Goal: Information Seeking & Learning: Learn about a topic

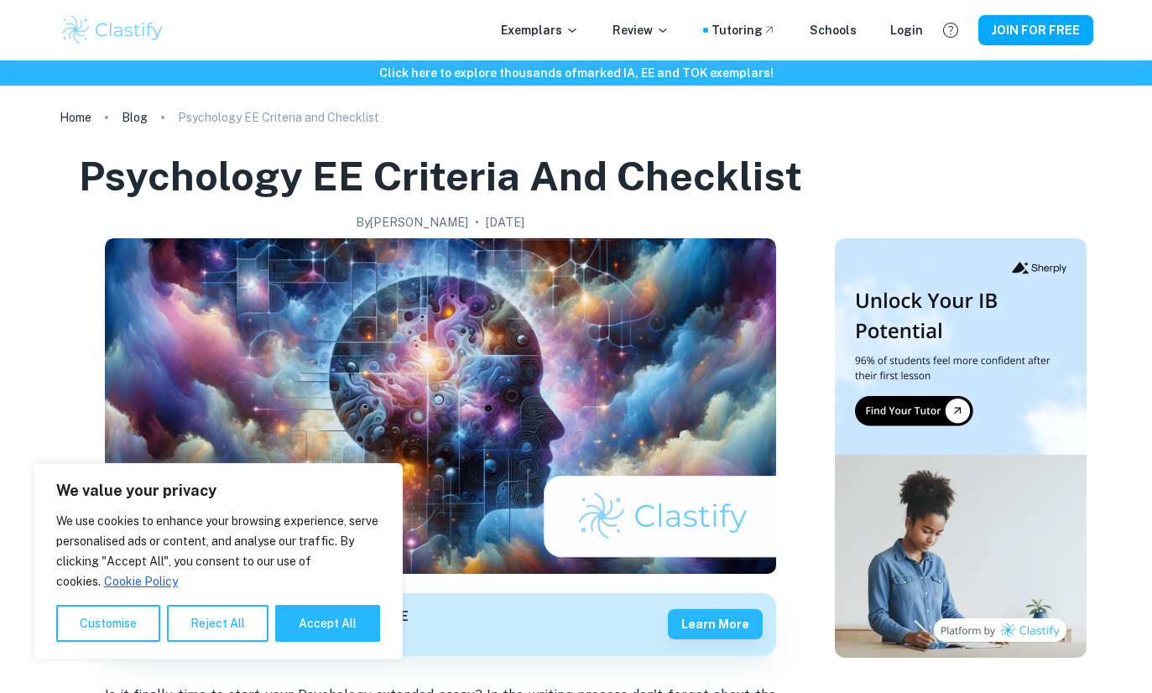
click at [910, 39] on div "Login" at bounding box center [906, 30] width 33 height 18
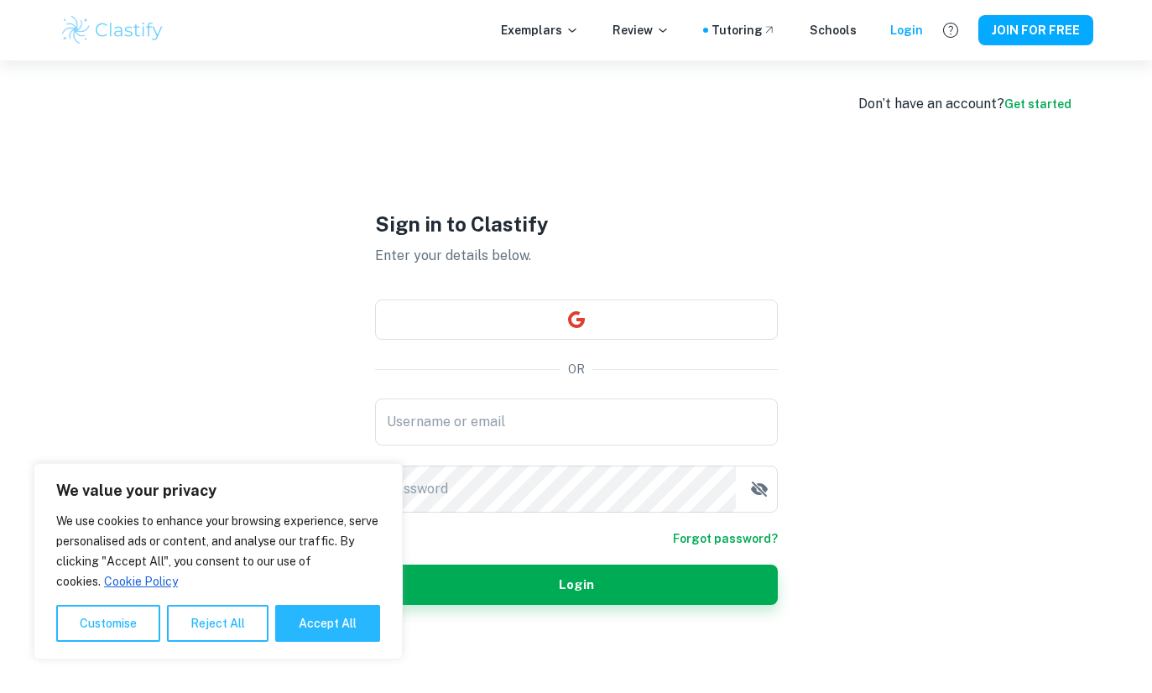
click at [729, 340] on button "button" at bounding box center [576, 320] width 403 height 40
click at [228, 614] on button "Reject All" at bounding box center [218, 623] width 102 height 37
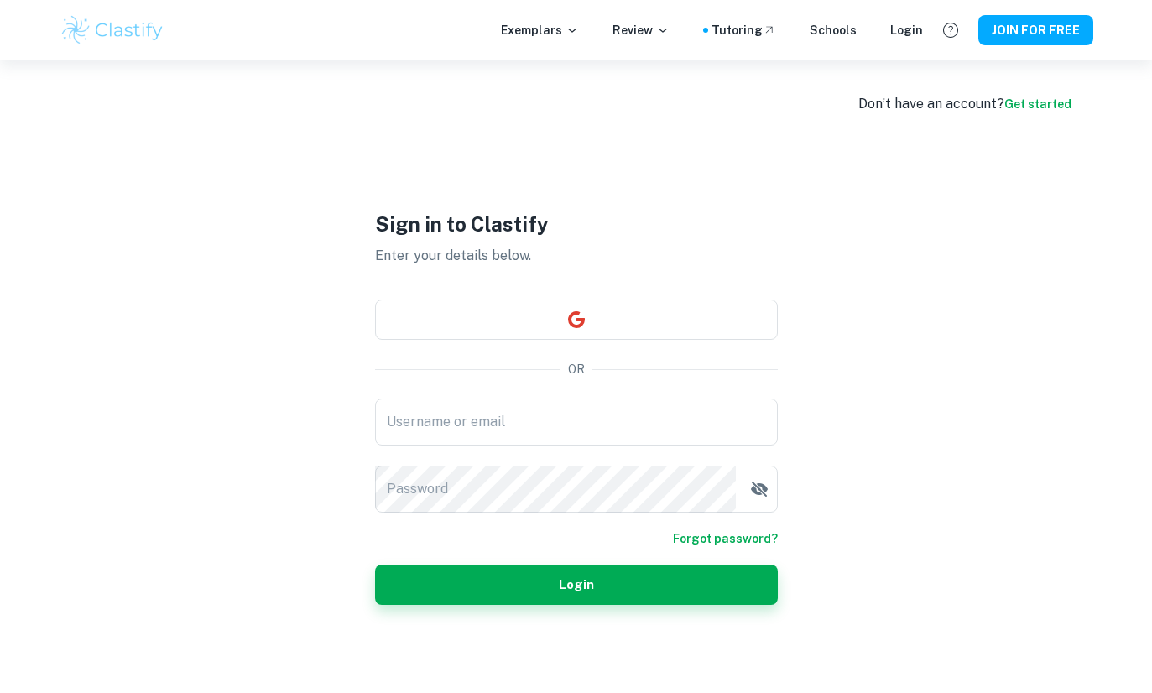
click at [534, 446] on div "Username or email Username or email" at bounding box center [576, 422] width 403 height 47
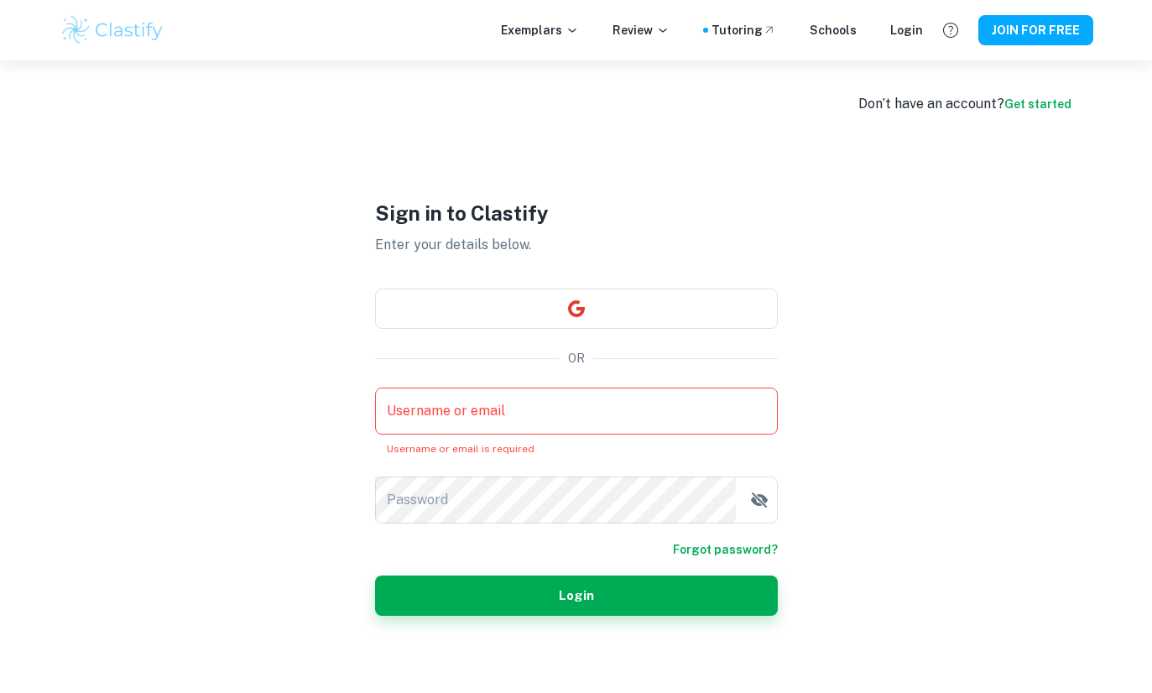
type input "[EMAIL_ADDRESS][DOMAIN_NAME]"
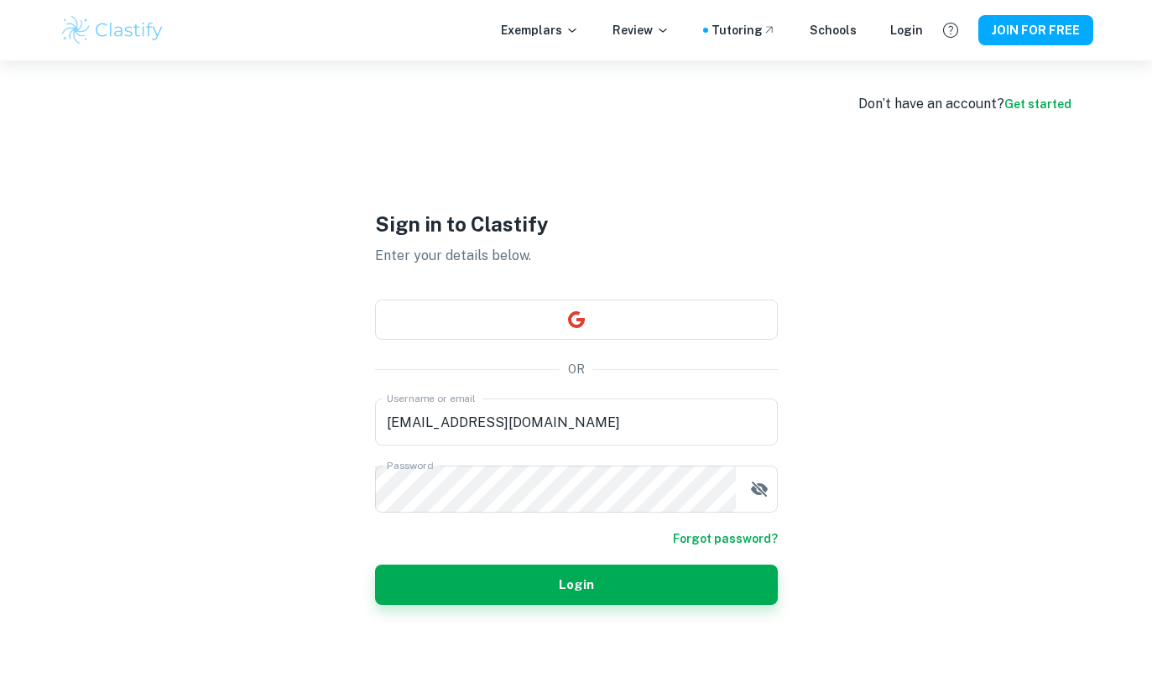
click at [622, 605] on button "Login" at bounding box center [576, 585] width 403 height 40
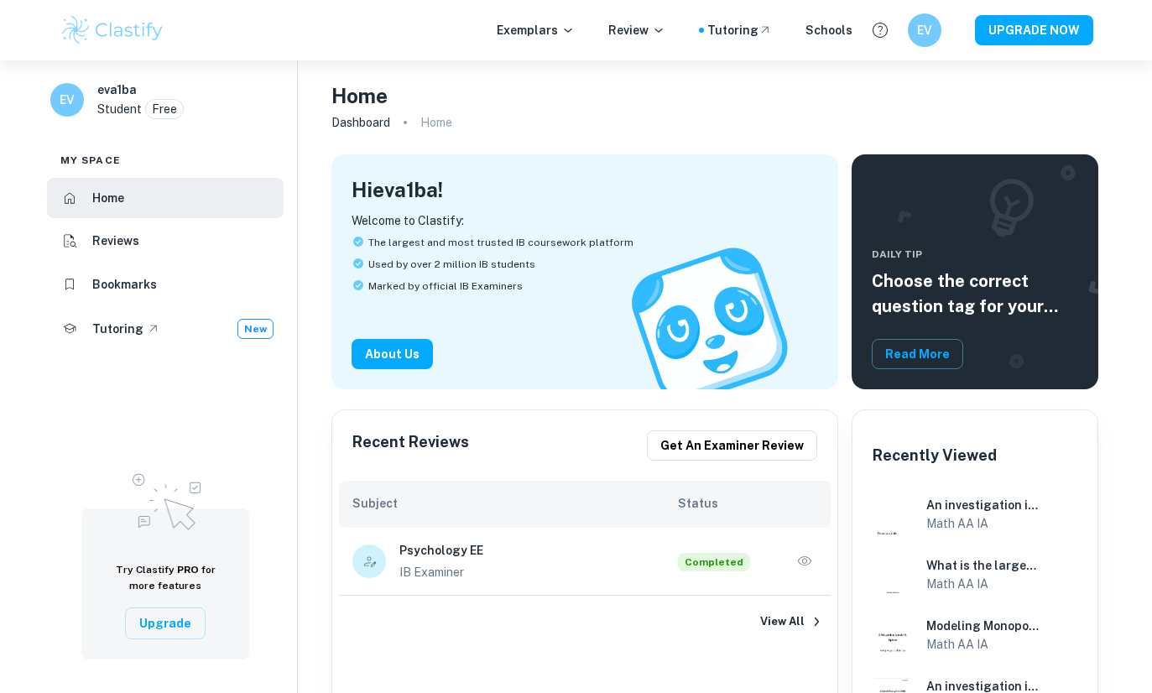
click at [718, 558] on span "Completed" at bounding box center [714, 562] width 72 height 18
click at [809, 561] on icon "button" at bounding box center [804, 561] width 17 height 17
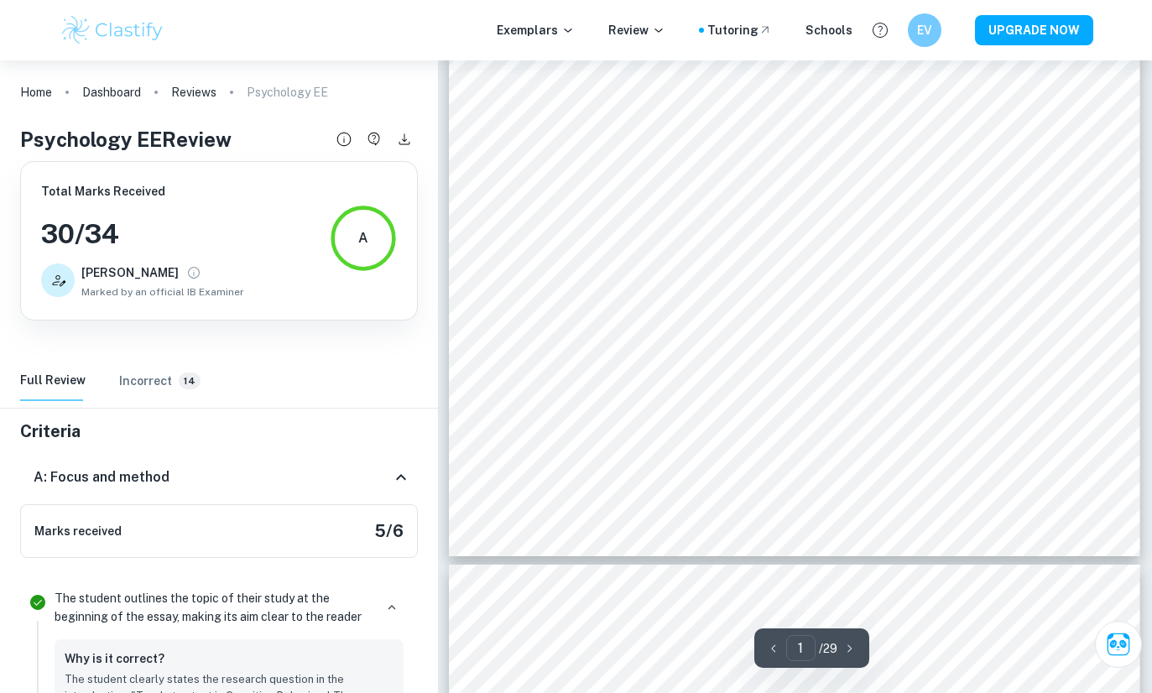
scroll to position [418, 0]
click at [154, 384] on h6 "Incorrect" at bounding box center [145, 381] width 53 height 18
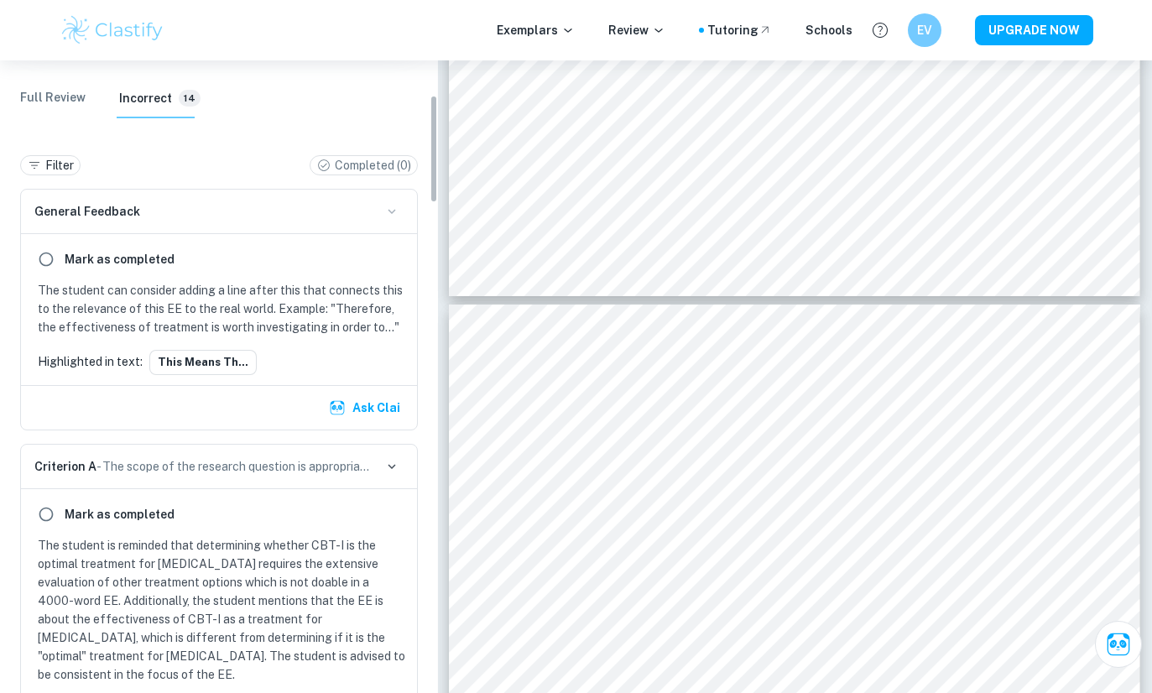
scroll to position [291, 0]
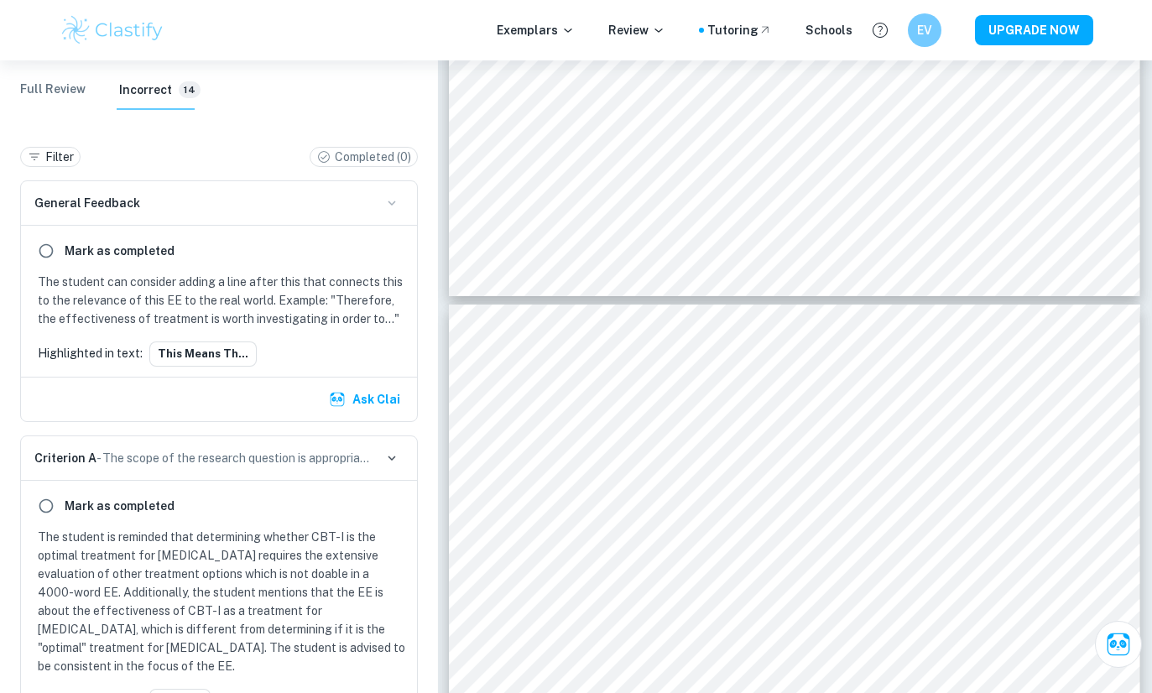
click at [38, 91] on Review "Full Review" at bounding box center [52, 90] width 65 height 40
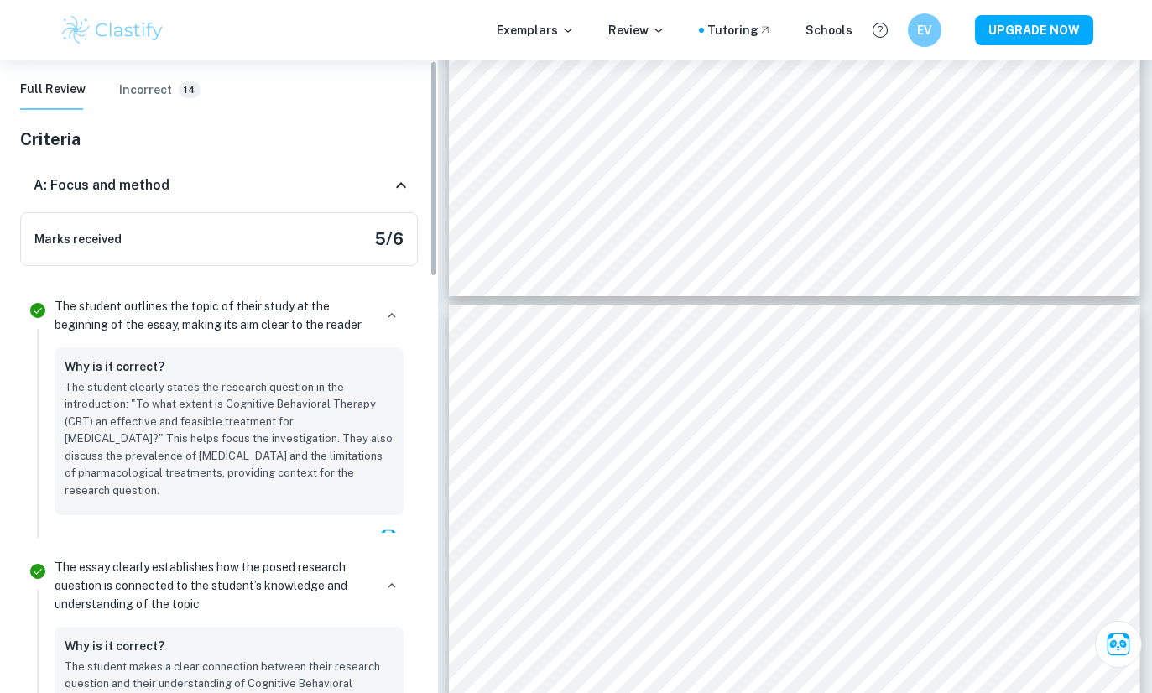
scroll to position [0, 0]
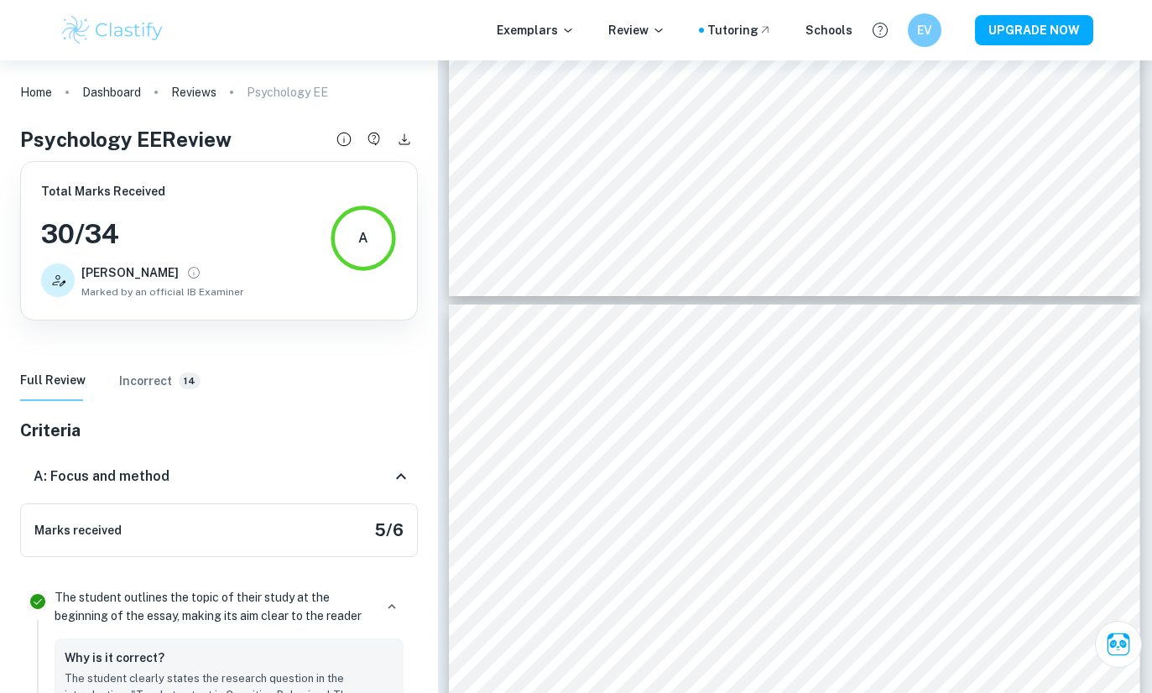
click at [134, 384] on h6 "Incorrect" at bounding box center [145, 381] width 53 height 18
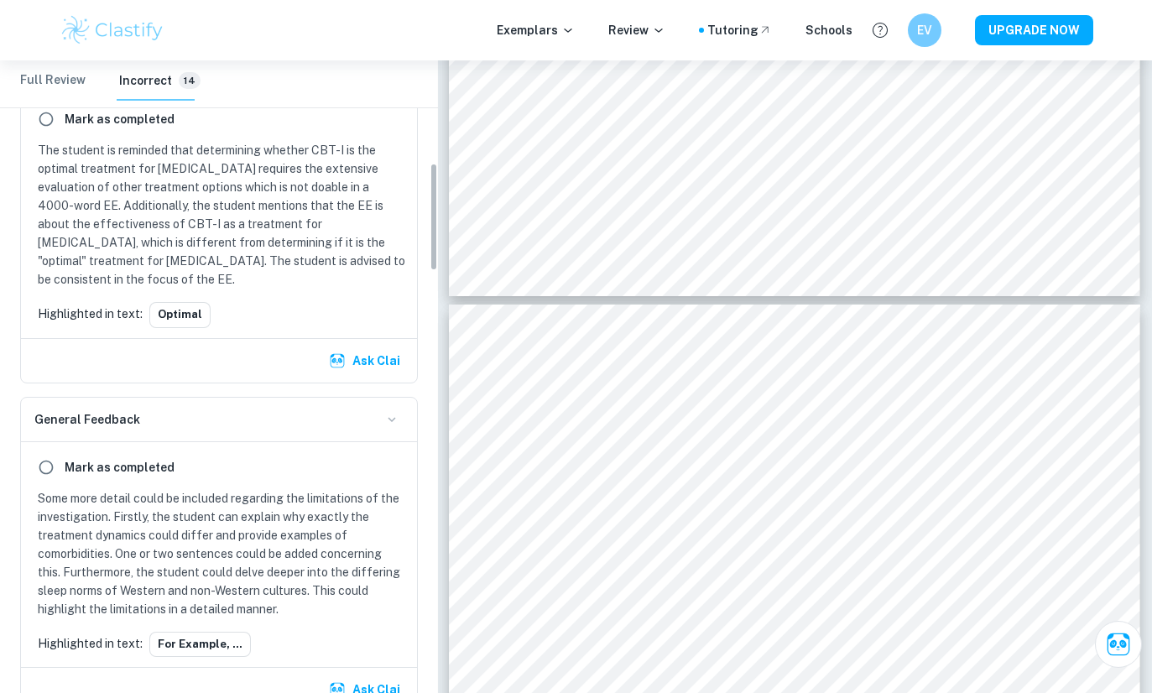
scroll to position [691, 0]
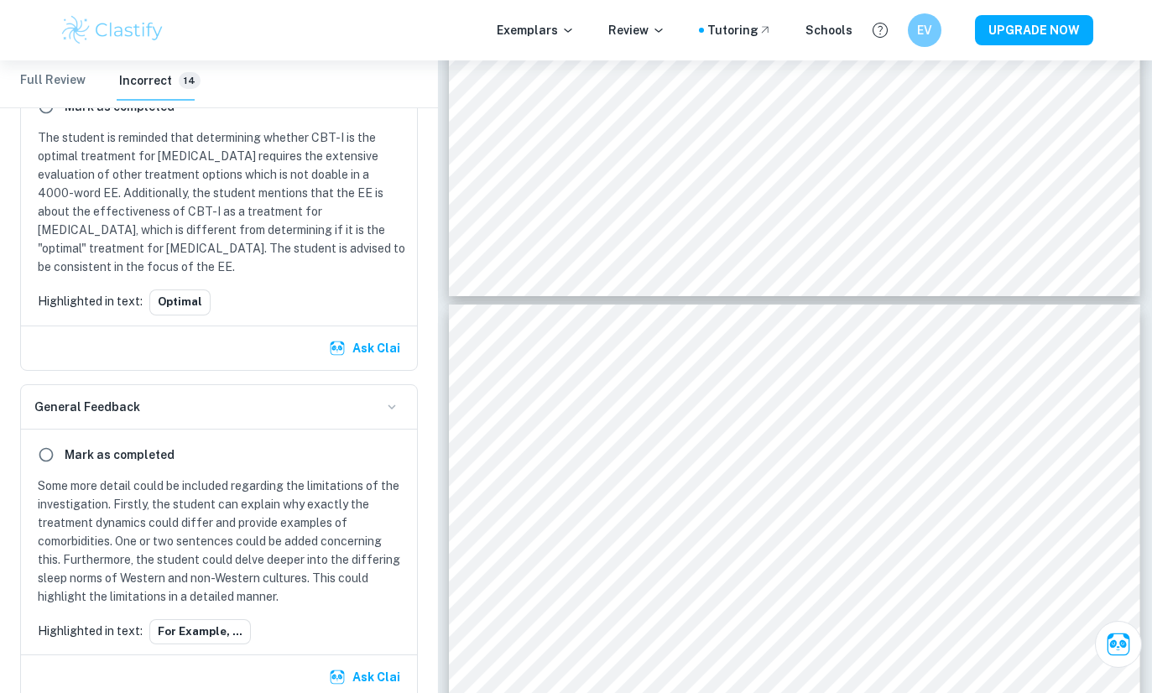
click at [91, 530] on p "Some more detail could be included regarding the limitations of the investigati…" at bounding box center [222, 541] width 369 height 129
click at [199, 627] on button "For example, ..." at bounding box center [200, 631] width 102 height 25
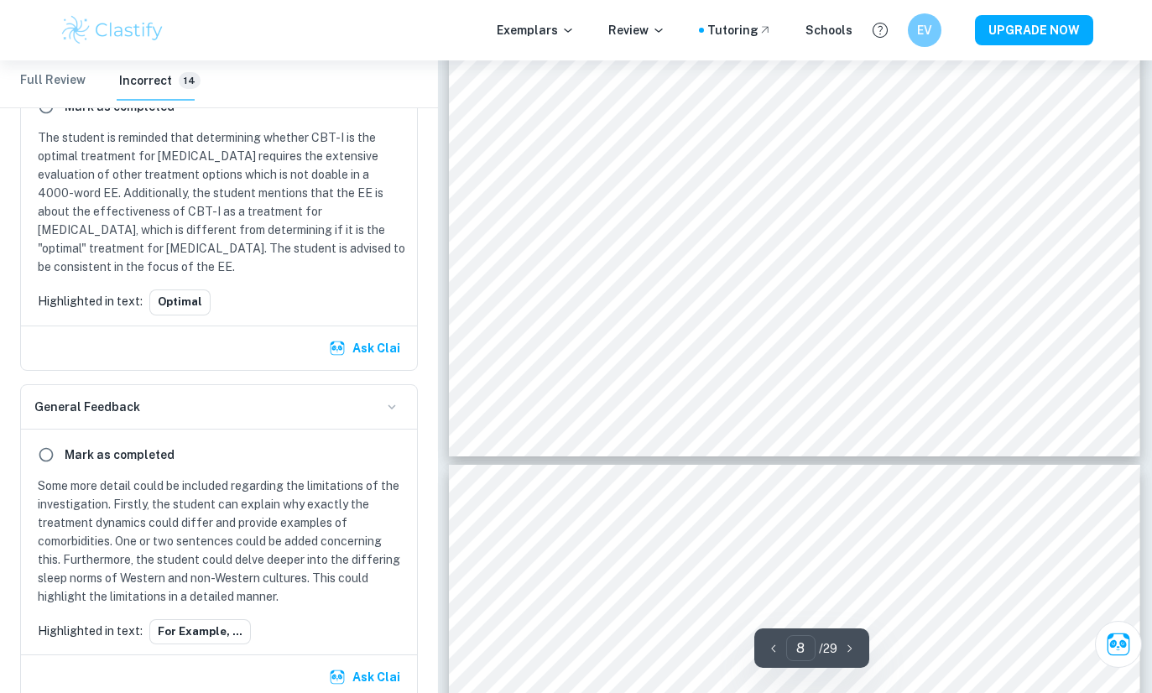
scroll to position [6838, 0]
click at [1012, 213] on div "insomnia, strategies to ensure consistency for longer periods of time, and vari…" at bounding box center [794, 6] width 691 height 895
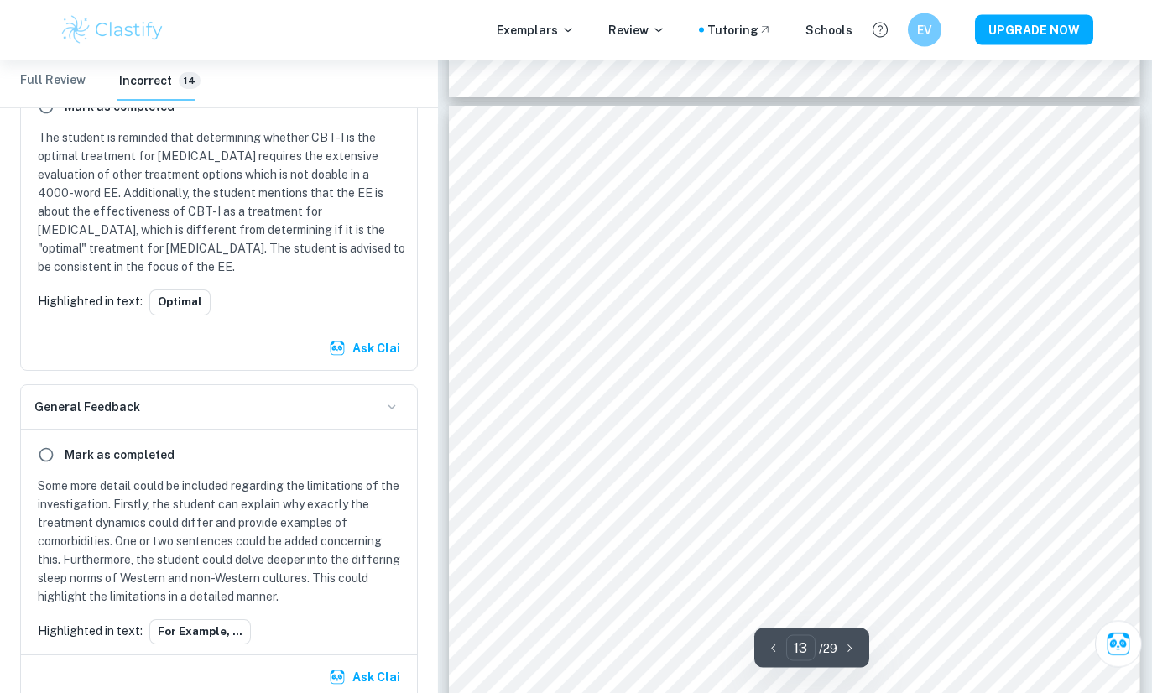
scroll to position [10806, 0]
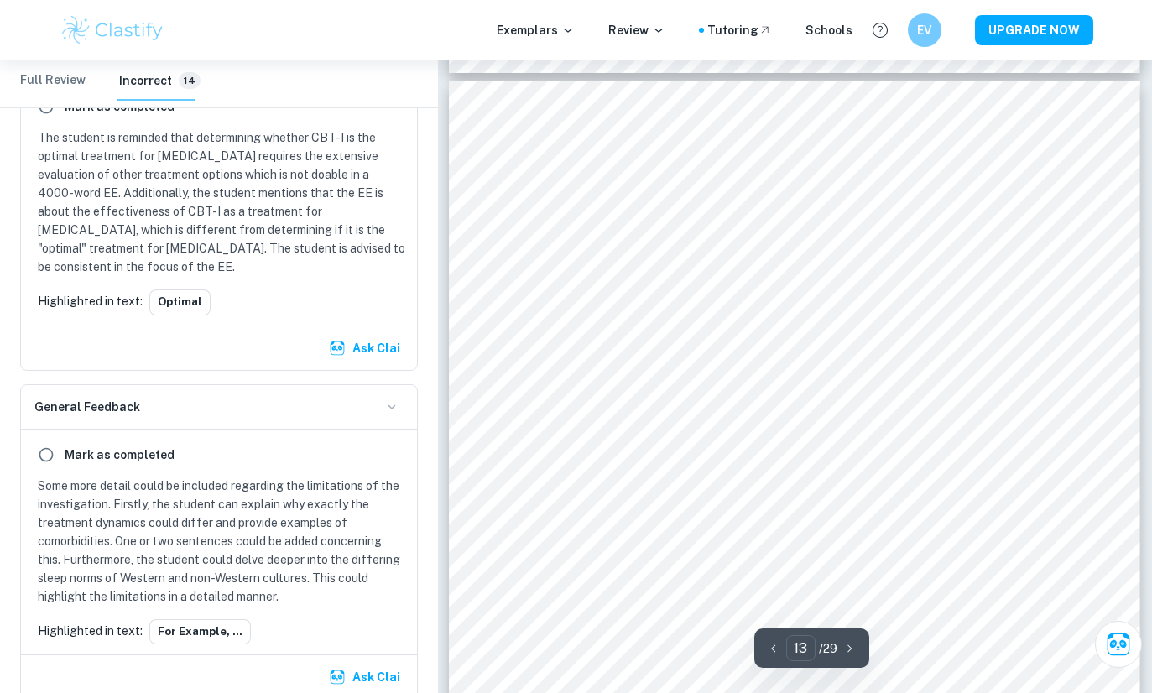
click at [1063, 329] on div "satisfaction ratings were approximately the same and both conditions maintained…" at bounding box center [794, 528] width 691 height 895
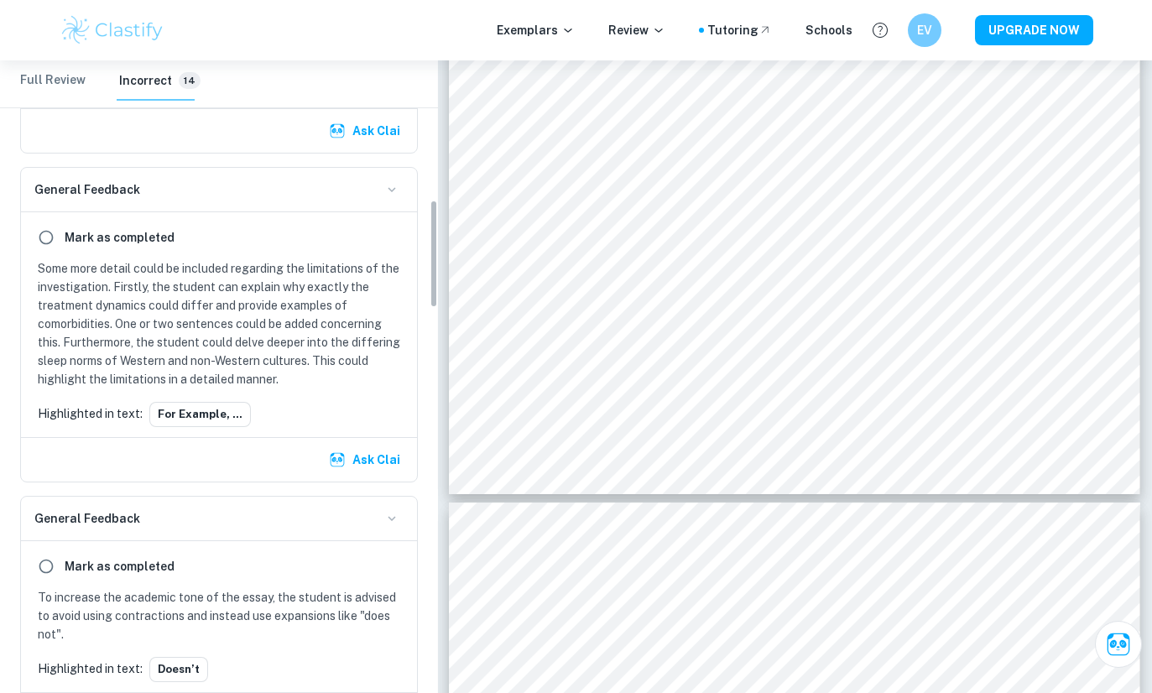
scroll to position [906, 0]
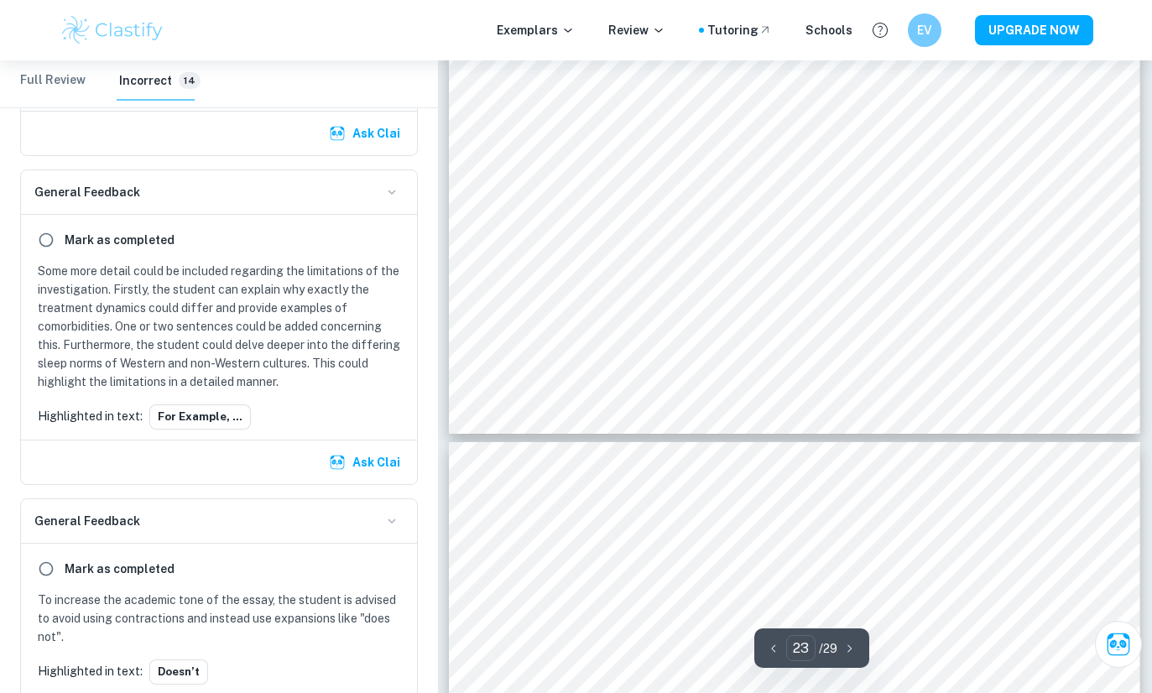
click at [178, 683] on button "doesn’t" at bounding box center [178, 672] width 59 height 25
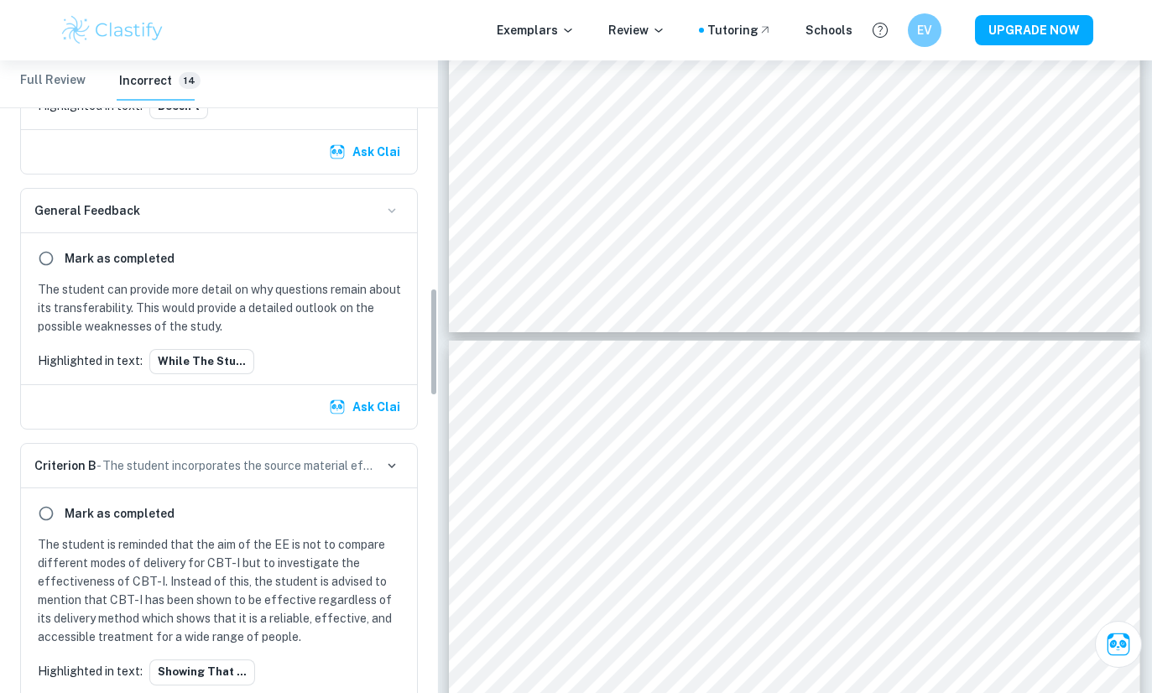
scroll to position [1469, 0]
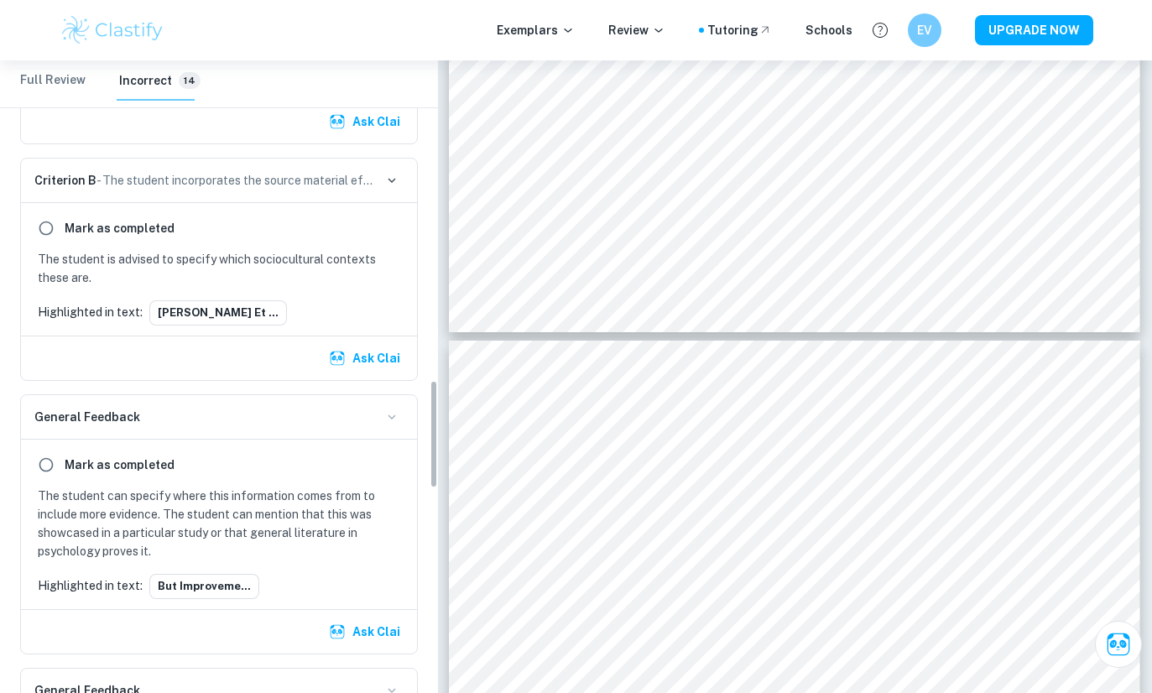
scroll to position [2101, 0]
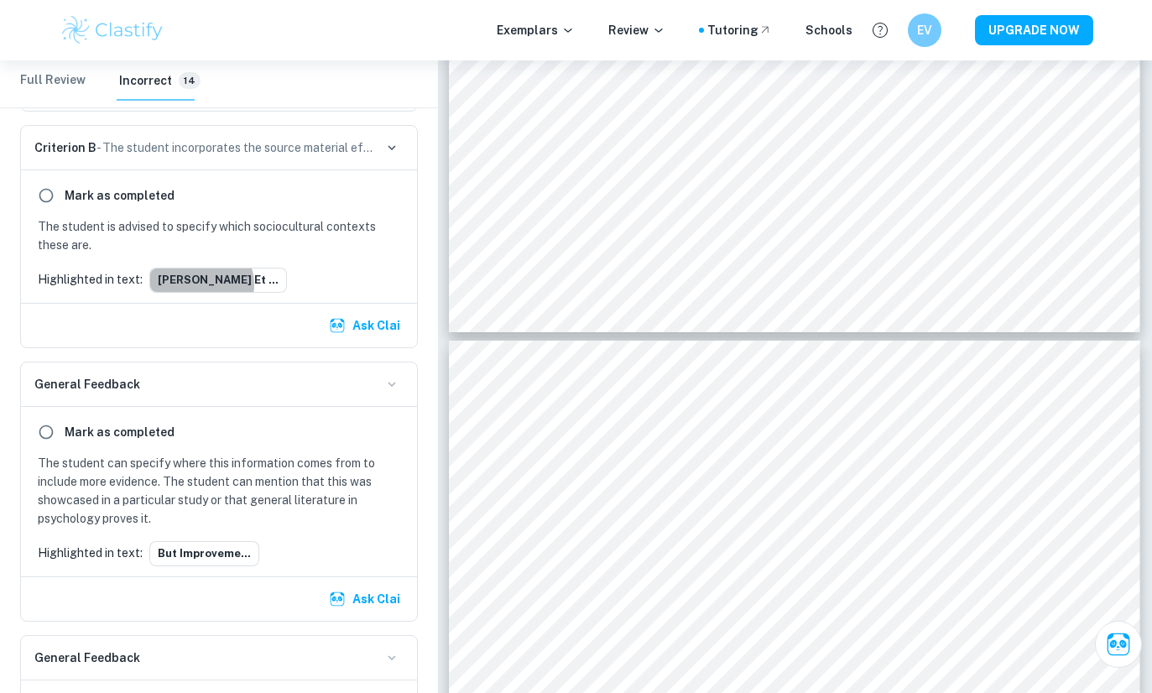
click at [200, 284] on button "Holmqvist et ..." at bounding box center [218, 280] width 138 height 25
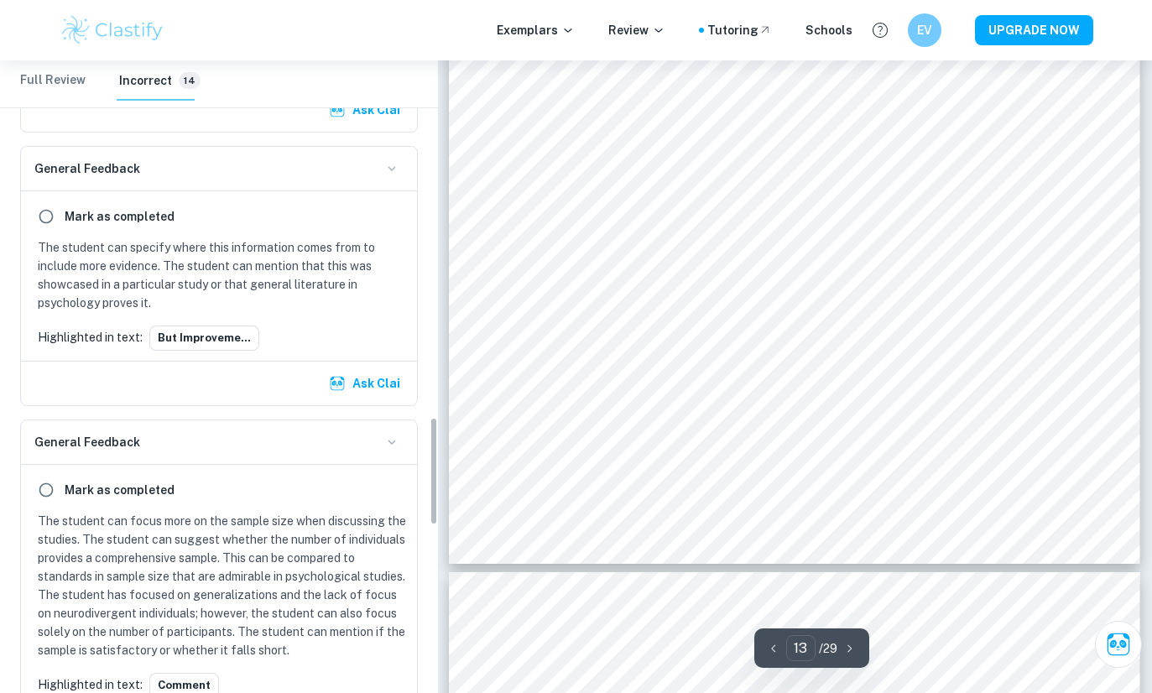
scroll to position [2320, 0]
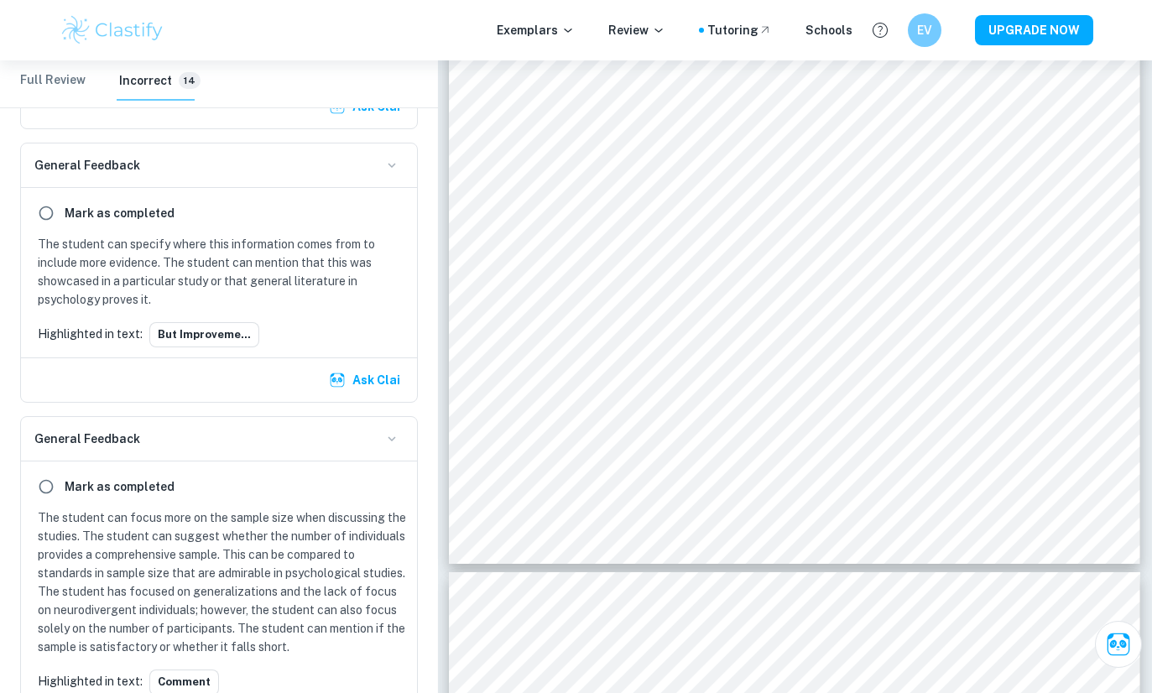
click at [199, 332] on button "but improveme..." at bounding box center [204, 334] width 110 height 25
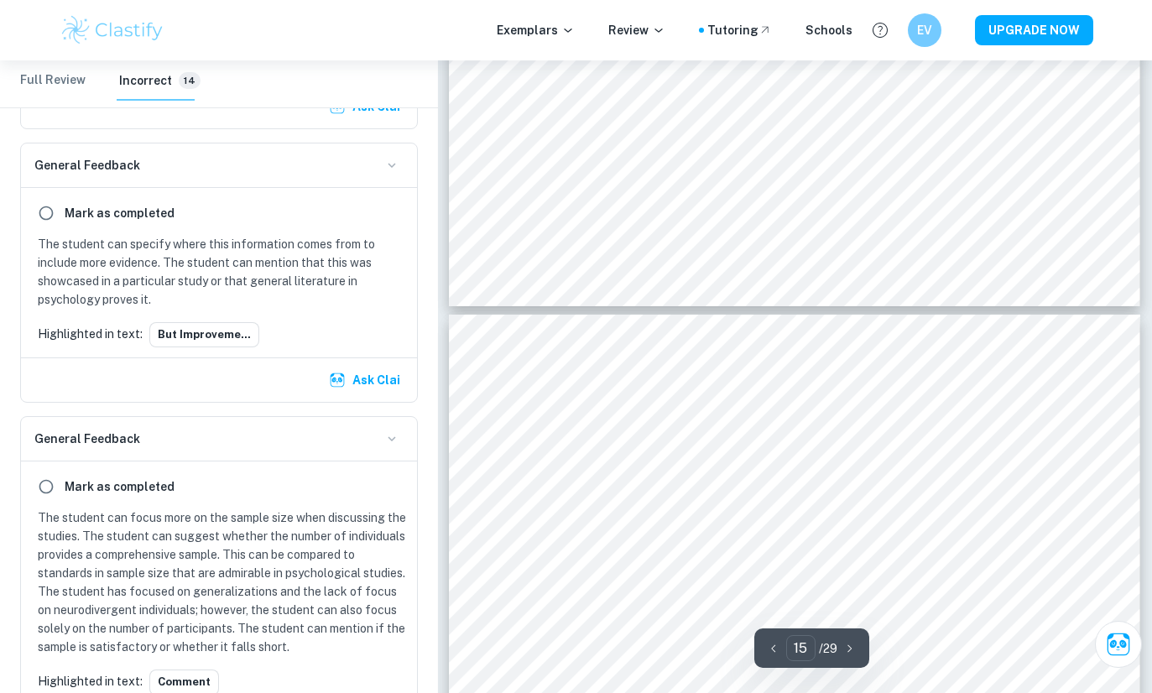
scroll to position [12506, 0]
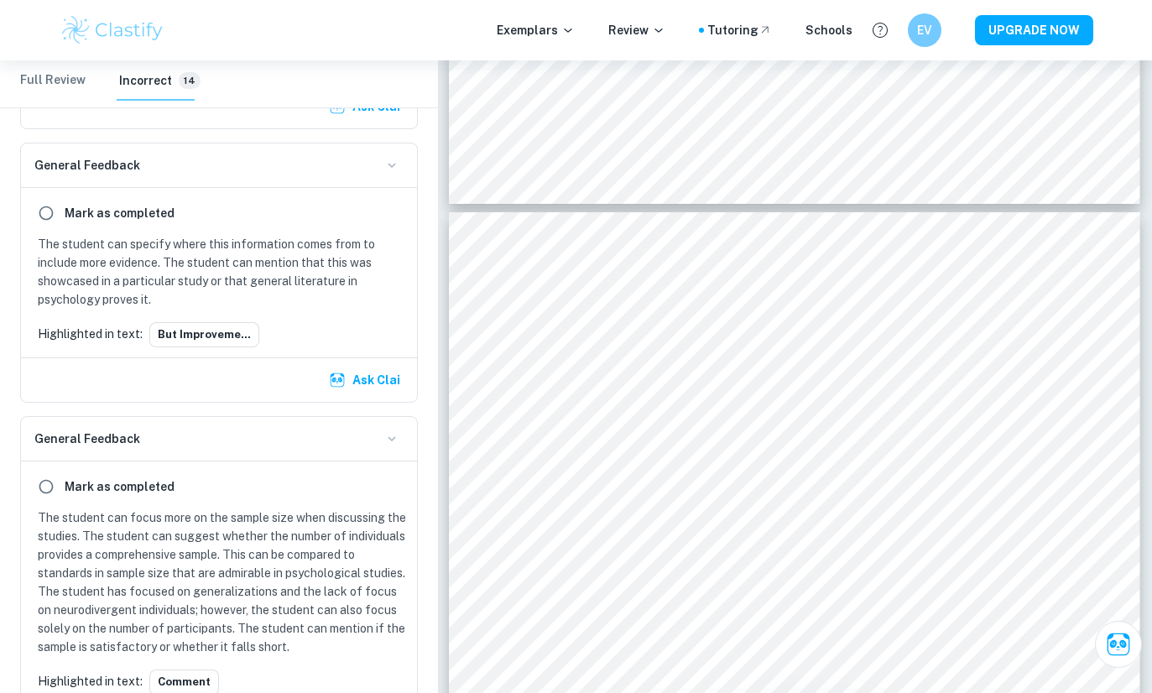
click at [989, 317] on div "with sleep medication, but improvements tend to be sustained when the pills are…" at bounding box center [794, 659] width 691 height 895
click at [1030, 318] on div "with sleep medication, but improvements tend to be sustained when the pills are…" at bounding box center [794, 659] width 691 height 895
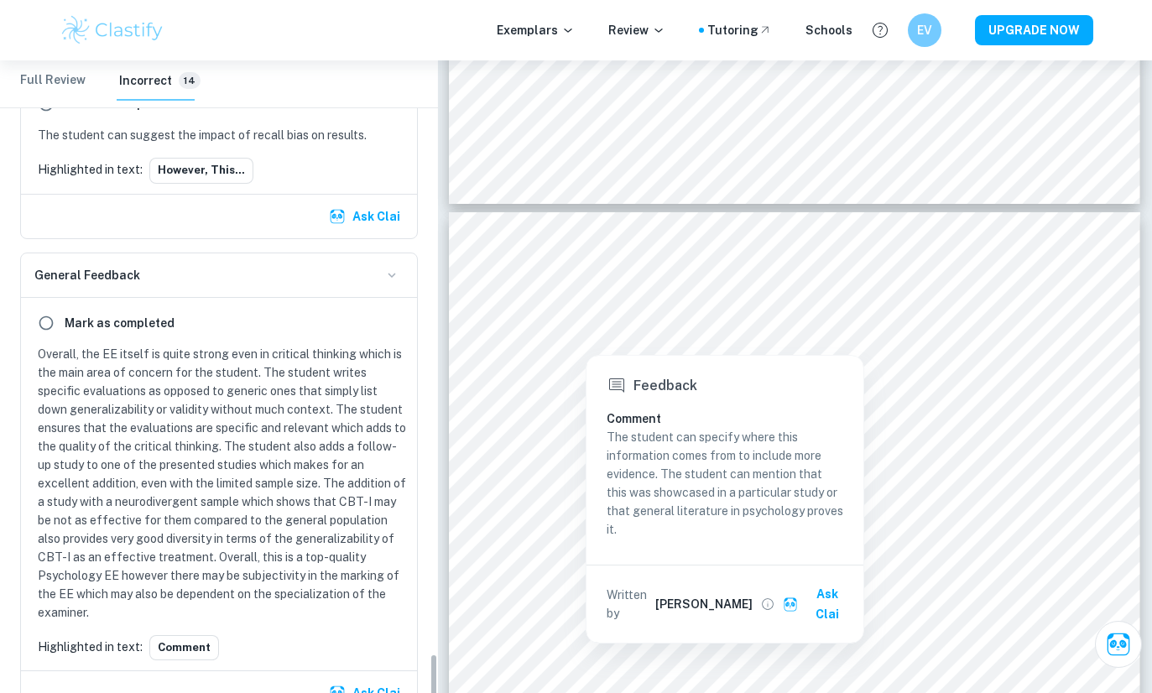
scroll to position [3834, 0]
click at [184, 646] on button "Comment" at bounding box center [184, 648] width 70 height 25
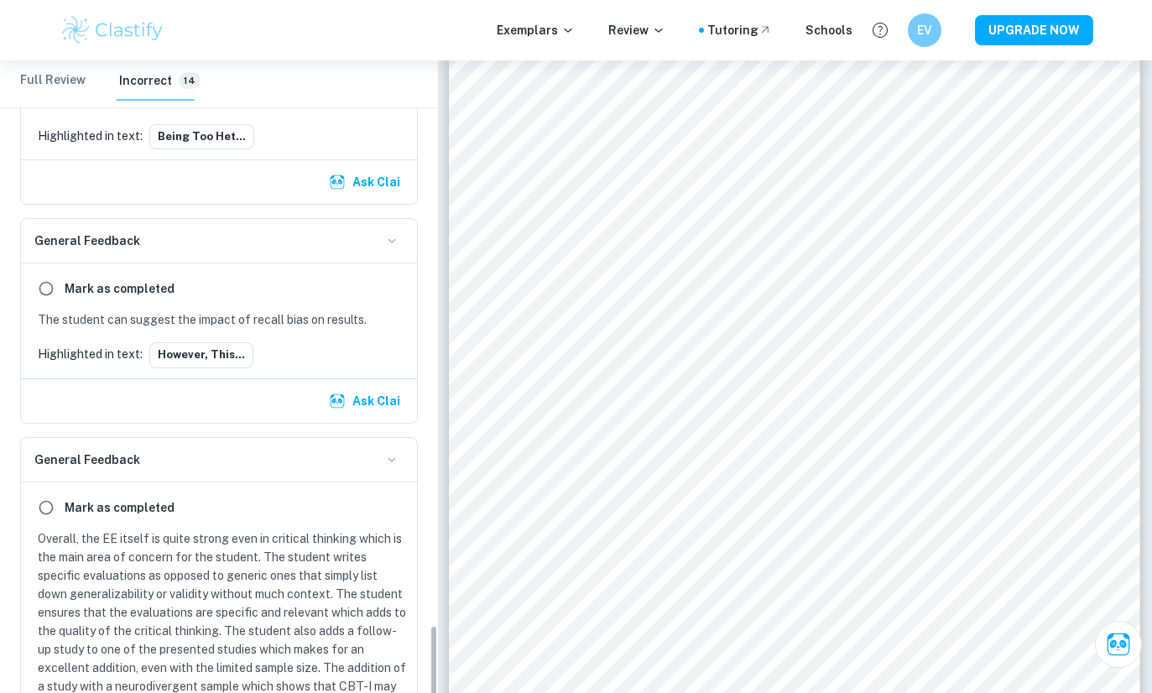
scroll to position [3654, 0]
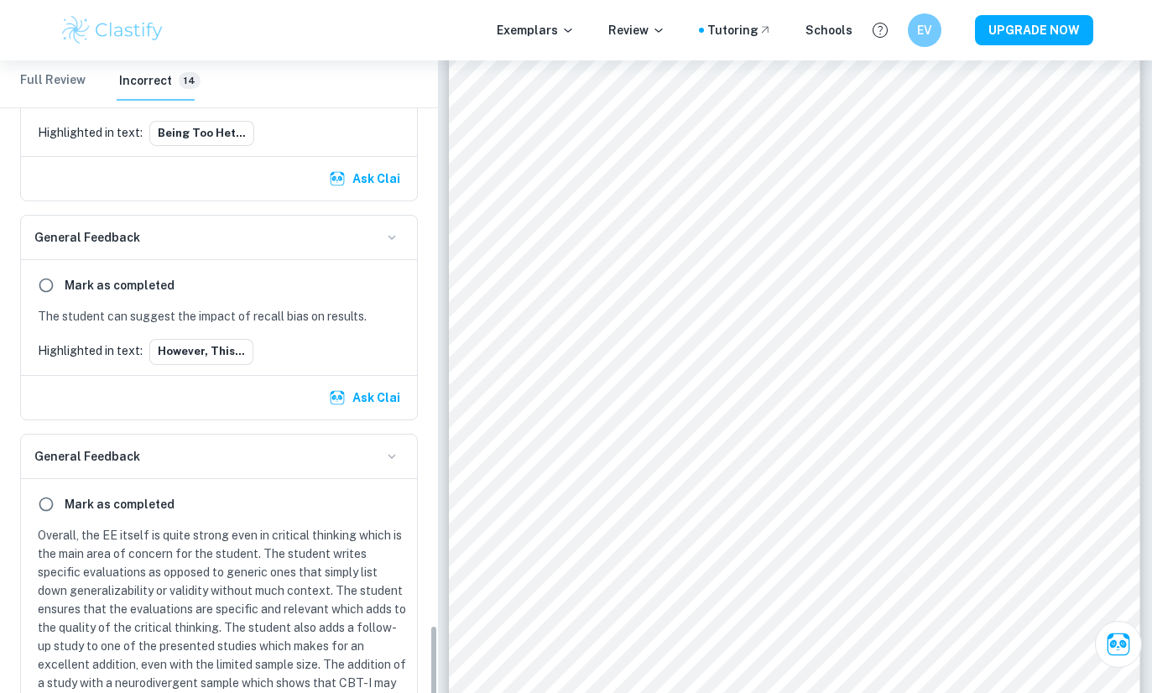
click at [230, 347] on button "However, this..." at bounding box center [201, 351] width 104 height 25
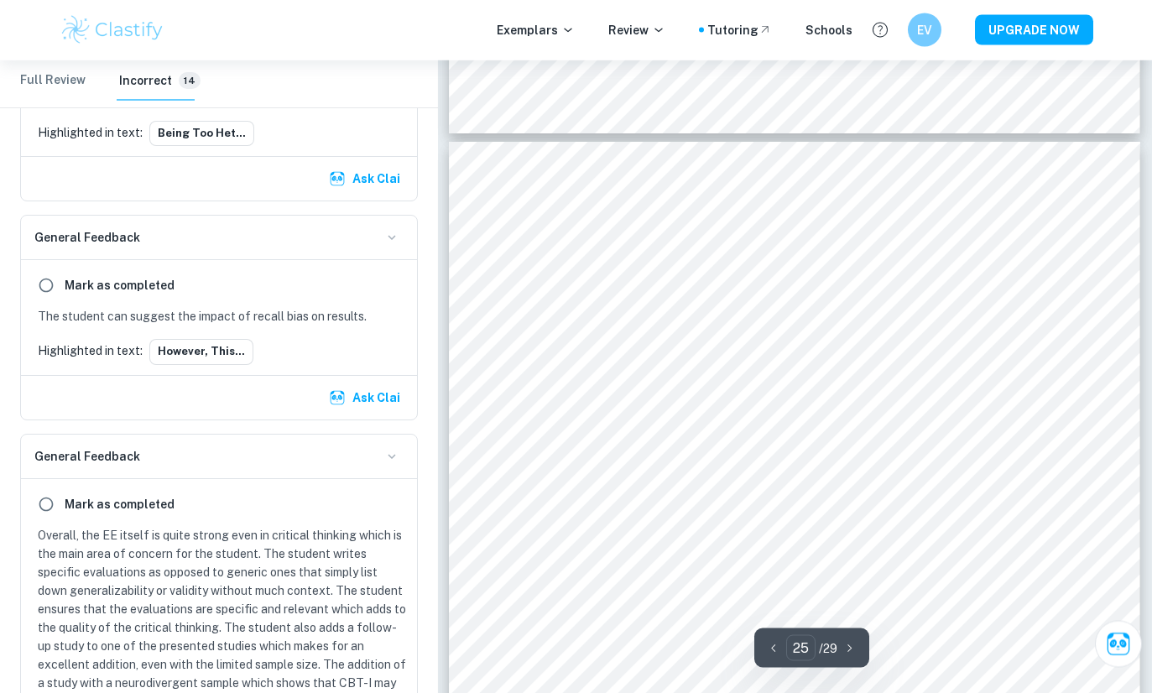
type input "24"
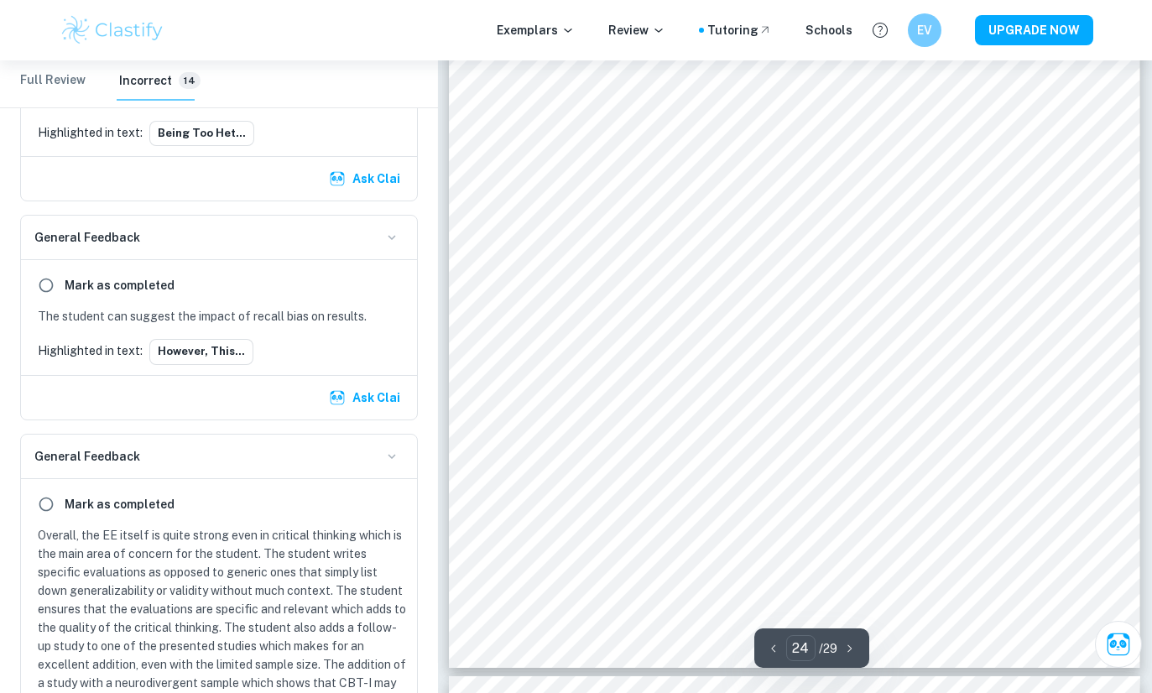
scroll to position [21069, 0]
click at [986, 230] on div "being too heterogenous like Morin et al. who only had white, middle-aged adults…" at bounding box center [794, 222] width 691 height 895
